Goal: Transaction & Acquisition: Book appointment/travel/reservation

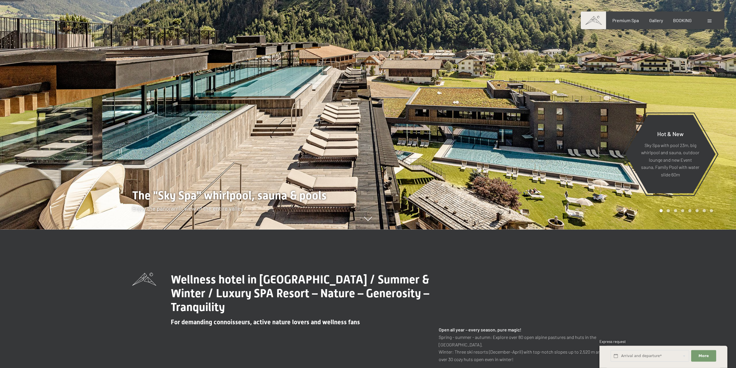
scroll to position [147, 0]
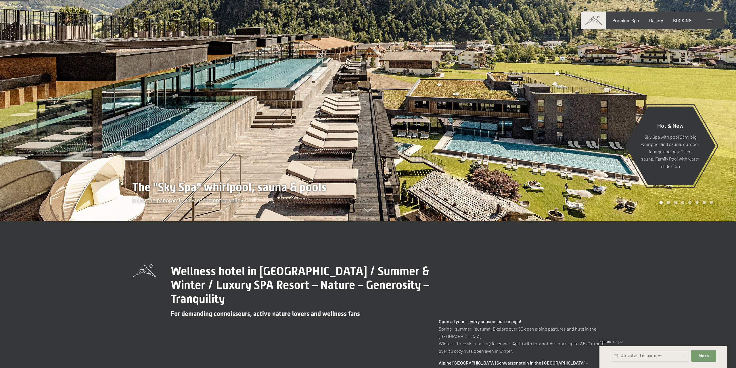
click at [401, 168] on div at bounding box center [552, 37] width 368 height 368
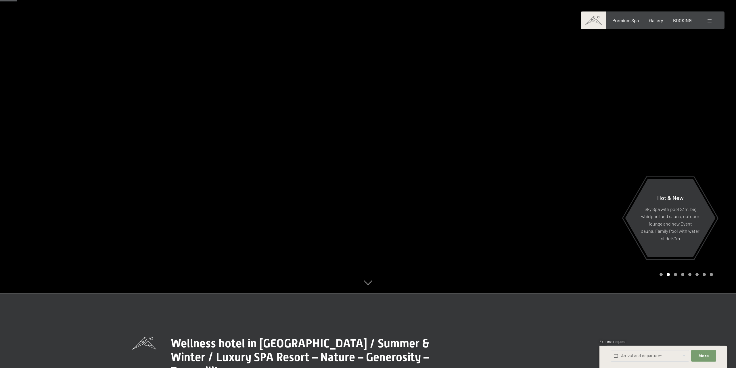
scroll to position [59, 0]
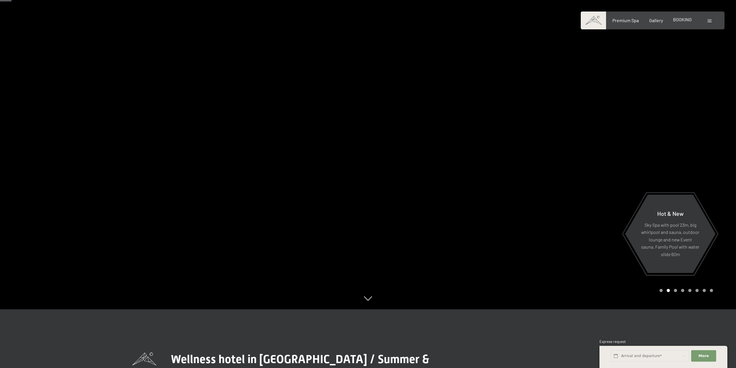
click at [683, 23] on div "Premium Spa Gallery BOOKING" at bounding box center [647, 20] width 110 height 6
click at [676, 22] on span "BOOKING" at bounding box center [682, 19] width 19 height 5
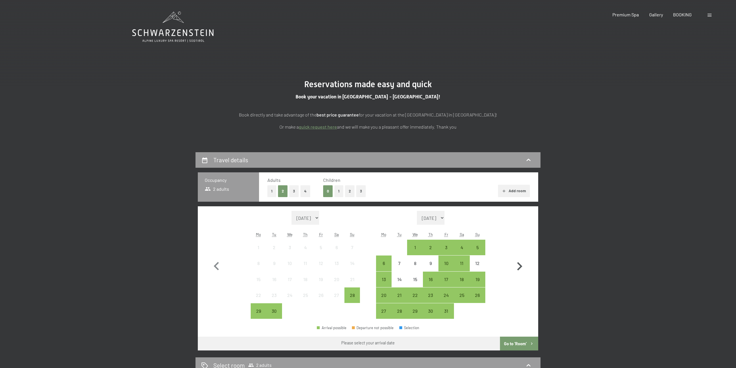
click at [518, 266] on icon "button" at bounding box center [519, 266] width 17 height 17
select select "[DATE]"
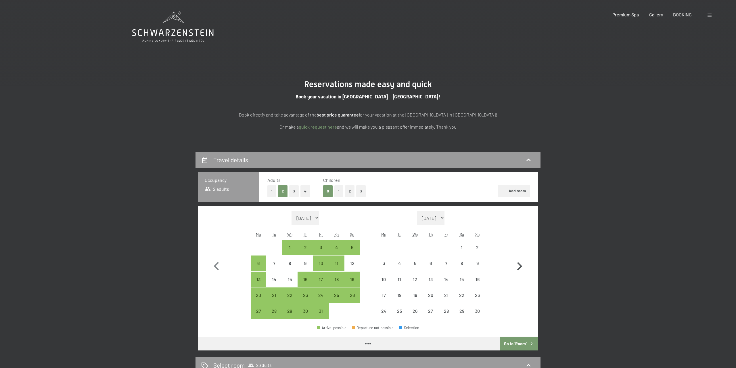
click at [518, 266] on icon "button" at bounding box center [519, 266] width 17 height 17
select select "[DATE]"
select select "2025-12-01"
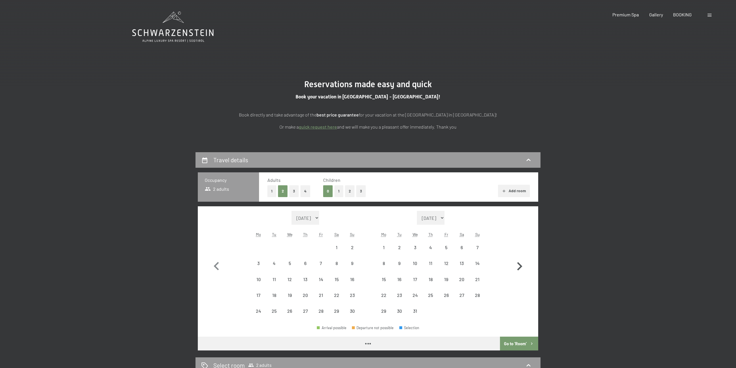
click at [518, 266] on icon "button" at bounding box center [519, 266] width 17 height 17
select select "2025-12-01"
select select "2026-01-01"
click at [518, 266] on icon "button" at bounding box center [519, 266] width 17 height 17
select select "2026-01-01"
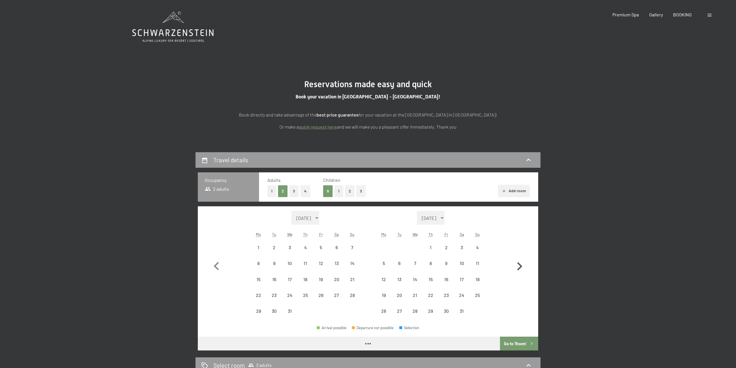
select select "2026-02-01"
click at [518, 266] on icon "button" at bounding box center [519, 266] width 17 height 17
select select "2026-02-01"
select select "2026-03-01"
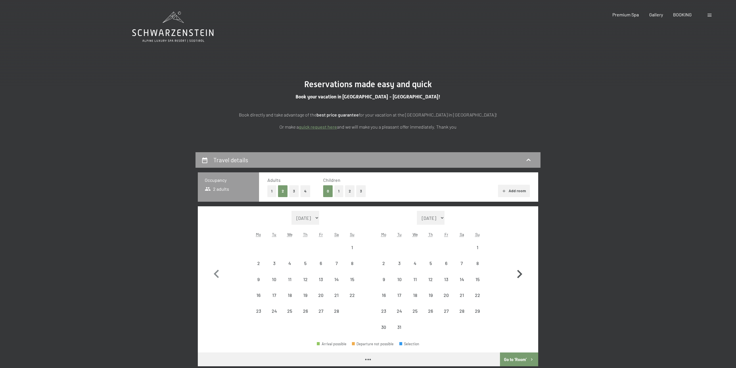
click at [518, 266] on icon "button" at bounding box center [519, 274] width 17 height 17
select select "2026-03-01"
select select "2026-04-01"
click at [518, 266] on icon "button" at bounding box center [519, 274] width 17 height 17
select select "2026-04-01"
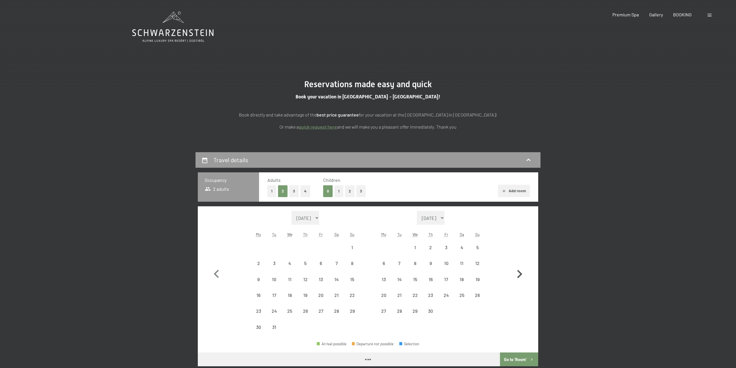
select select "2026-05-01"
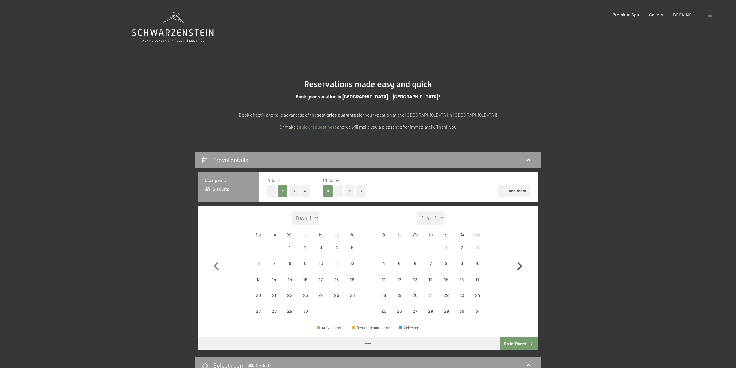
select select "2026-04-01"
select select "2026-05-01"
click at [517, 267] on icon "button" at bounding box center [519, 266] width 17 height 17
select select "2026-05-01"
select select "2026-06-01"
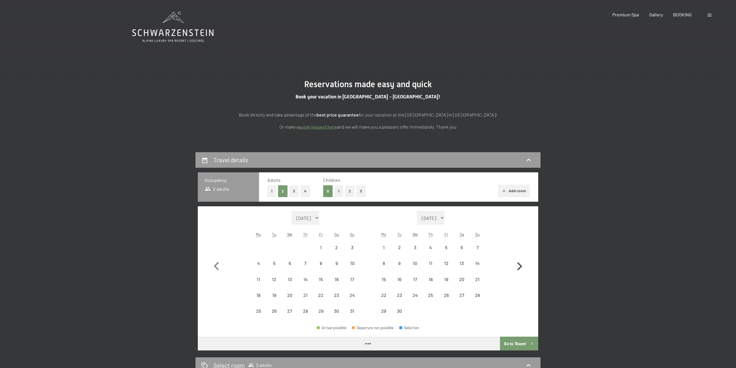
select select "2026-05-01"
select select "2026-06-01"
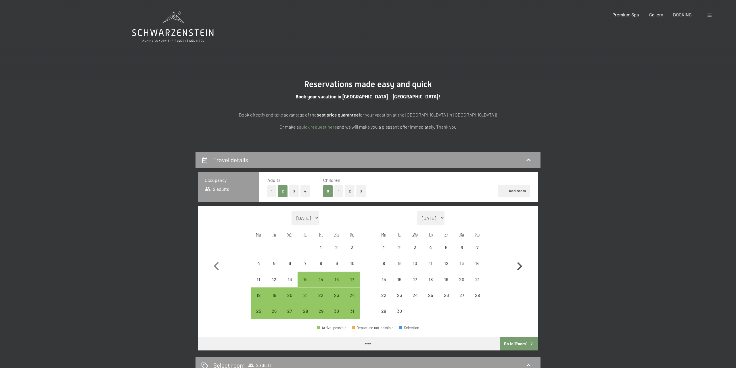
click at [517, 268] on icon "button" at bounding box center [519, 266] width 17 height 17
select select "2026-06-01"
select select "2026-07-01"
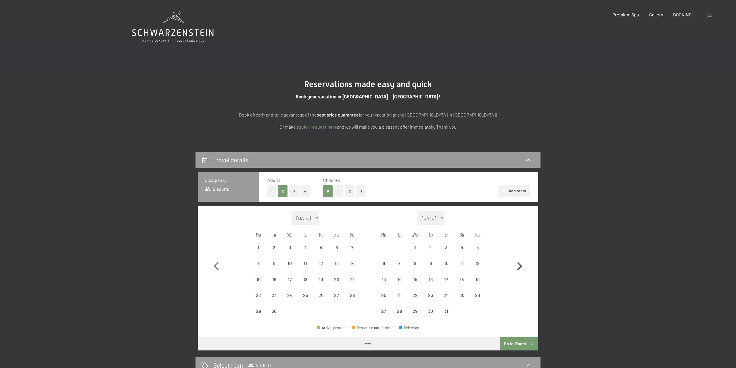
select select "2026-06-01"
select select "2026-07-01"
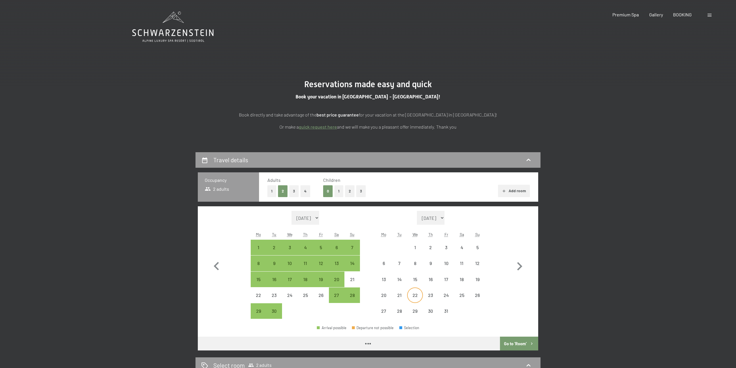
select select "2026-06-01"
select select "2026-07-01"
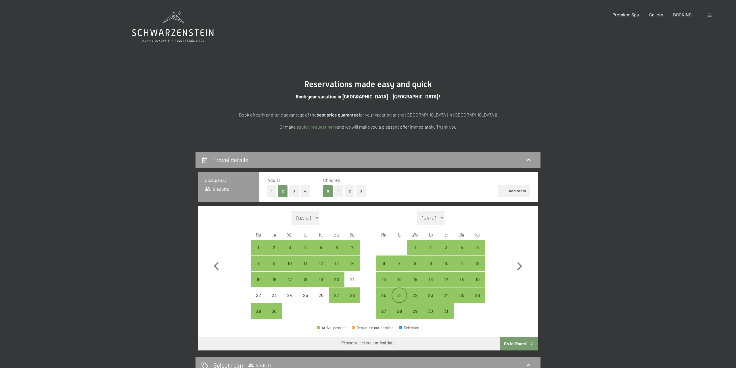
click at [399, 297] on div "21" at bounding box center [399, 300] width 14 height 14
select select "2026-06-01"
select select "2026-07-01"
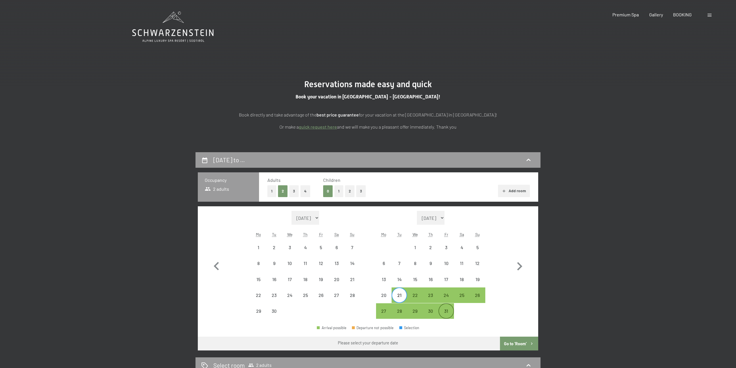
click at [447, 312] on div "31" at bounding box center [446, 315] width 14 height 14
select select "2026-06-01"
select select "2026-07-01"
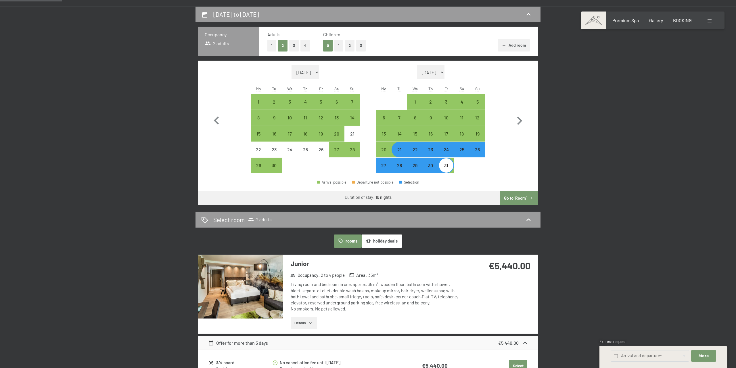
scroll to position [176, 0]
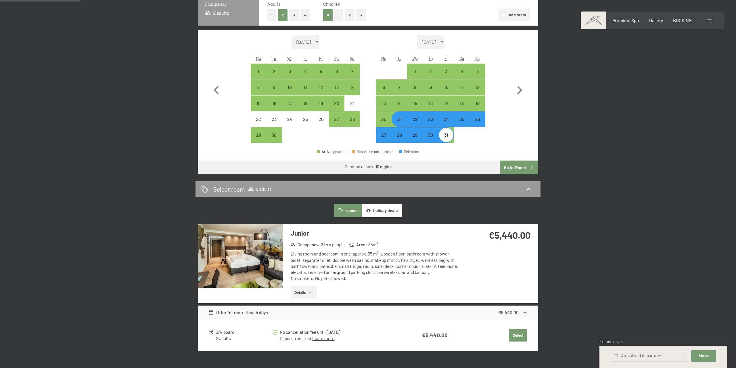
click at [529, 168] on button "Go to ‘Room’" at bounding box center [519, 167] width 38 height 14
select select "2026-06-01"
select select "2026-07-01"
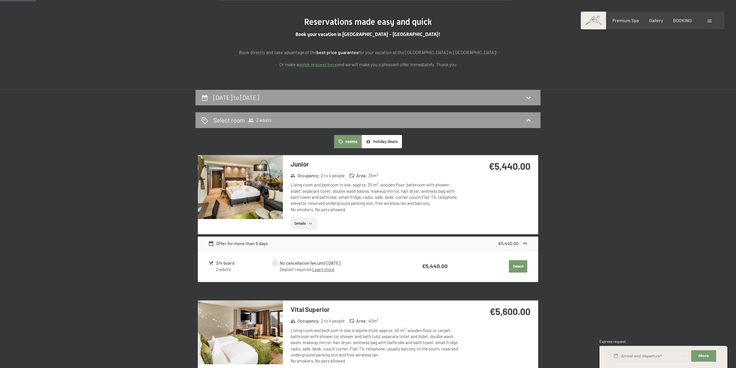
scroll to position [61, 0]
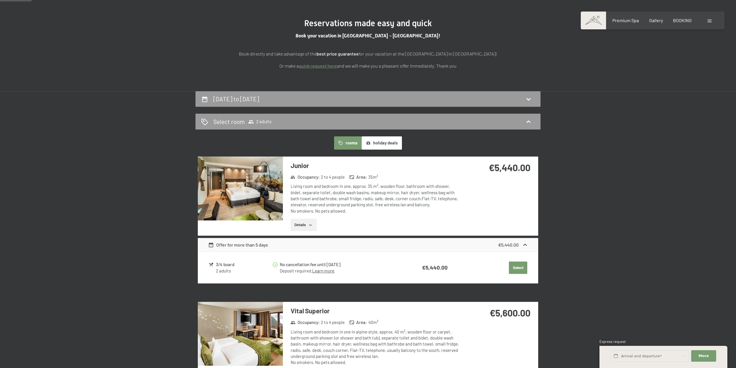
click at [233, 191] on img at bounding box center [240, 188] width 85 height 64
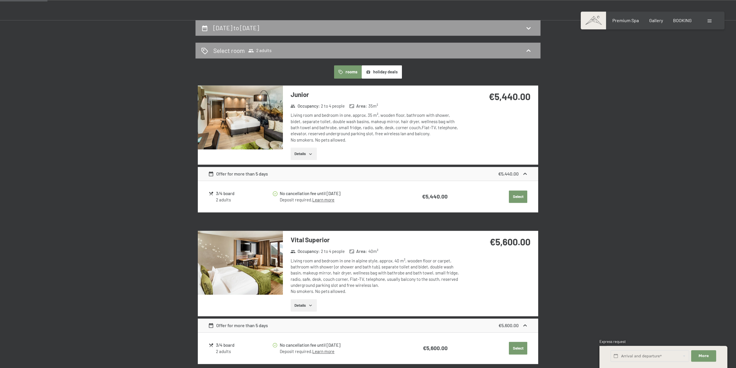
scroll to position [149, 0]
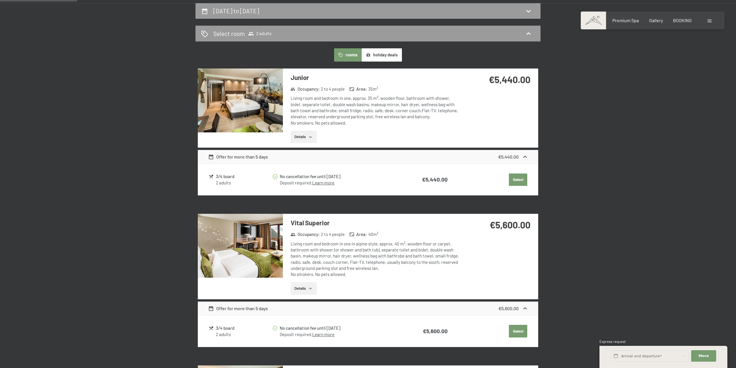
click at [252, 251] on img at bounding box center [240, 246] width 85 height 64
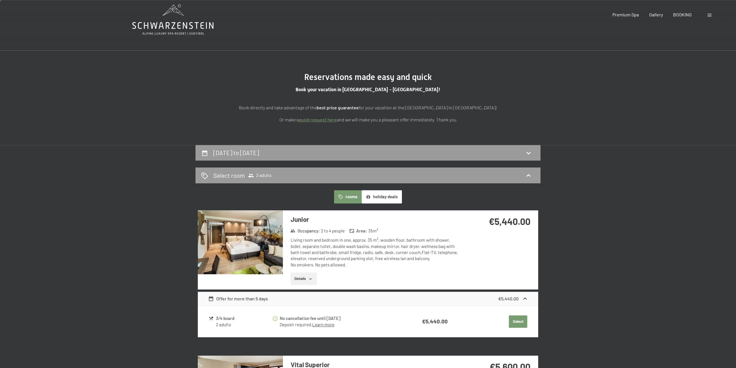
scroll to position [2, 0]
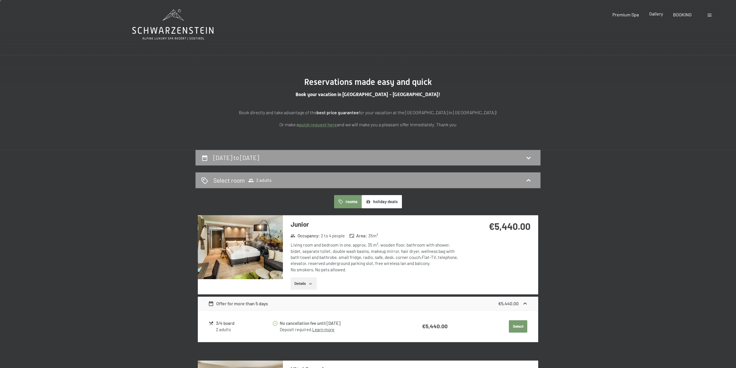
click at [661, 14] on span "Gallery" at bounding box center [656, 13] width 14 height 5
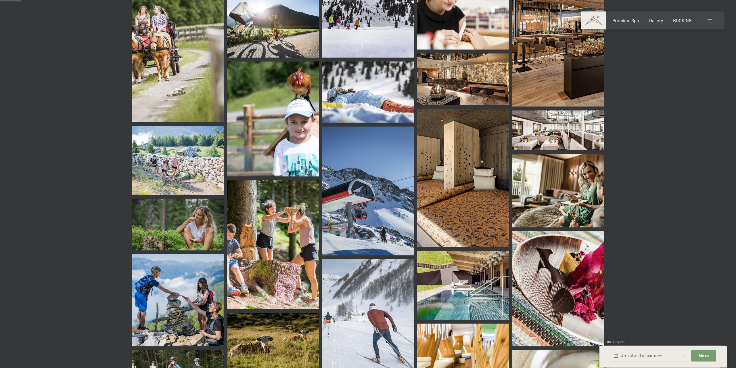
scroll to position [323, 0]
